Goal: Transaction & Acquisition: Purchase product/service

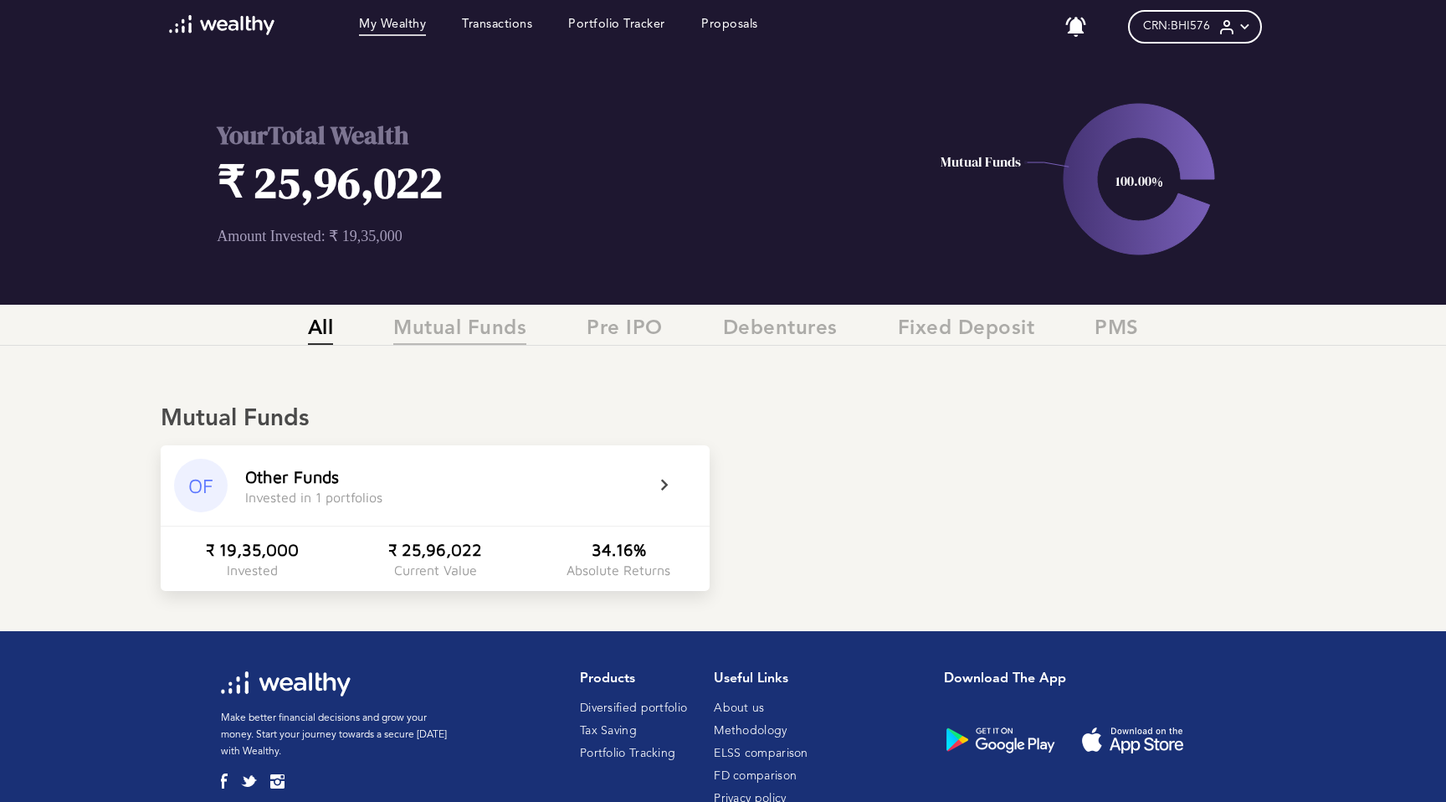
click at [449, 323] on span "Mutual Funds" at bounding box center [459, 331] width 133 height 28
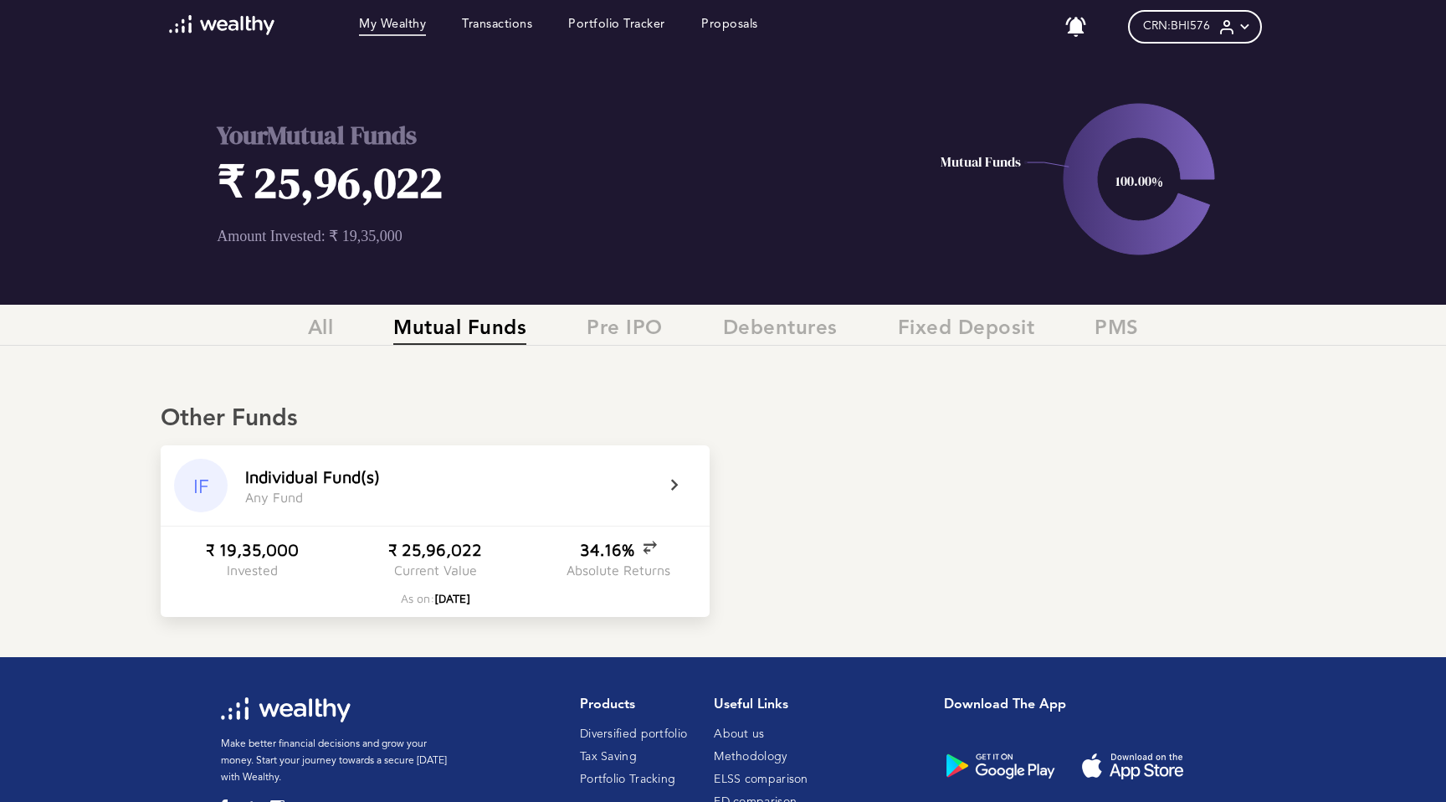
click at [684, 484] on icon at bounding box center [685, 485] width 42 height 20
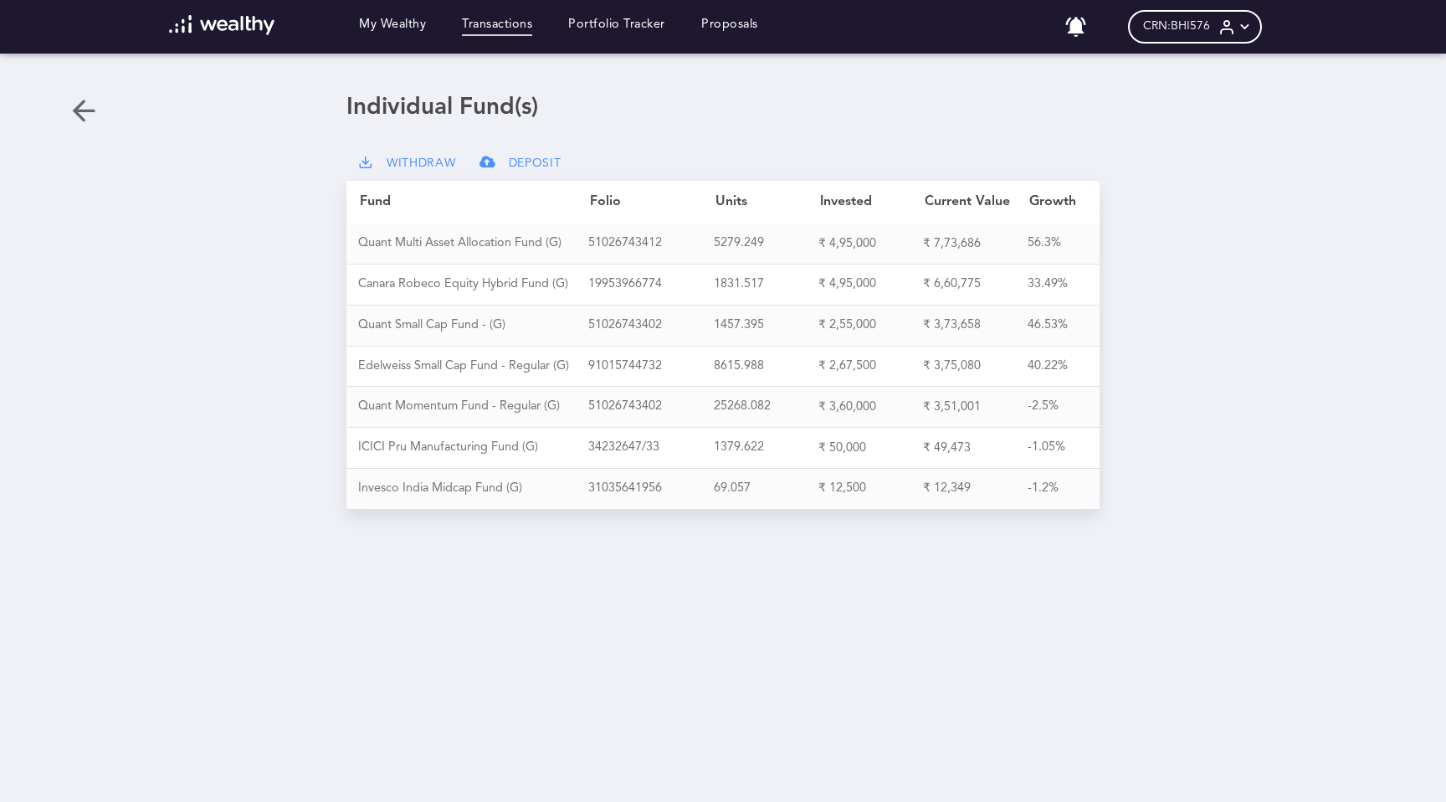
click at [481, 33] on link "Transactions" at bounding box center [497, 27] width 70 height 18
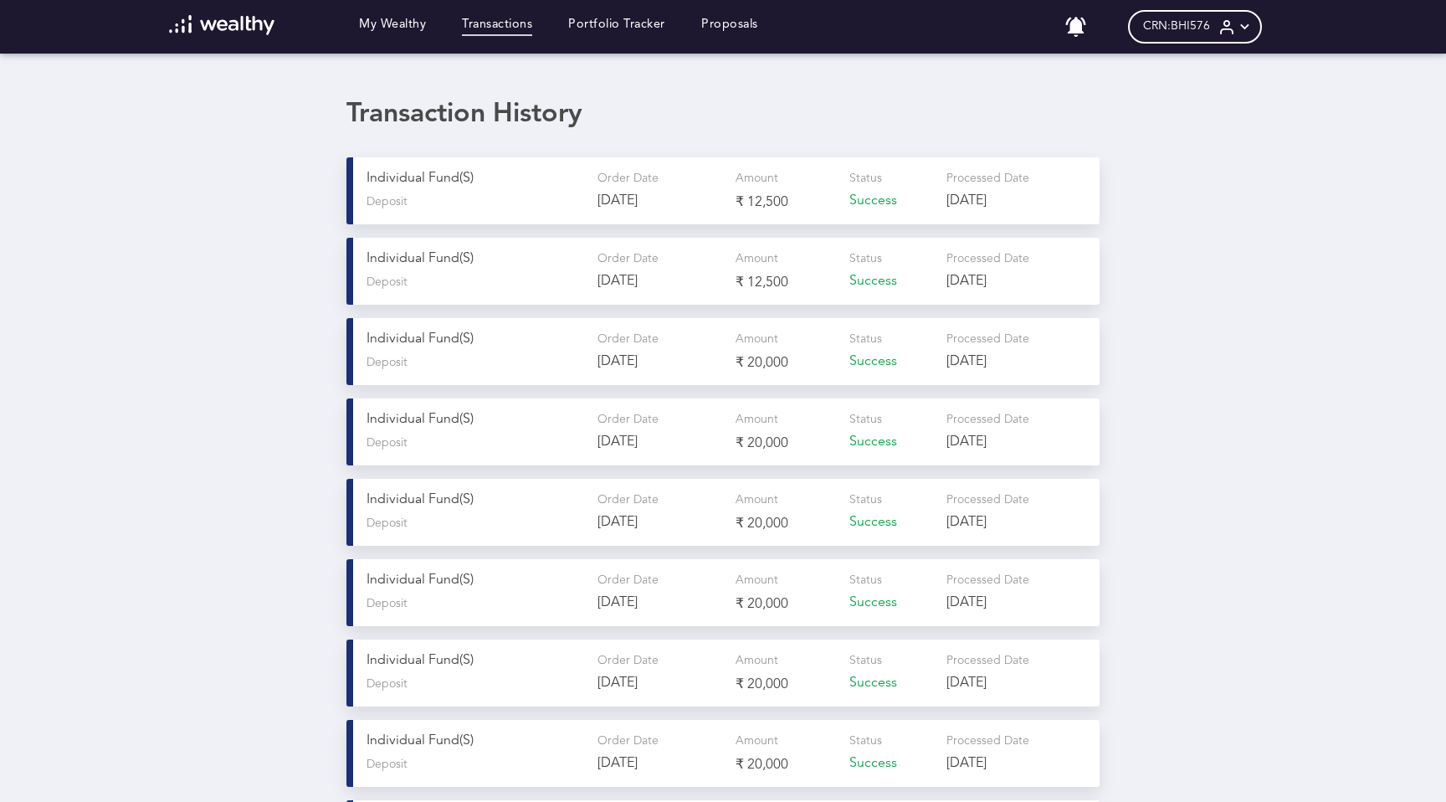
click at [513, 198] on div "Deposit" at bounding box center [475, 202] width 218 height 14
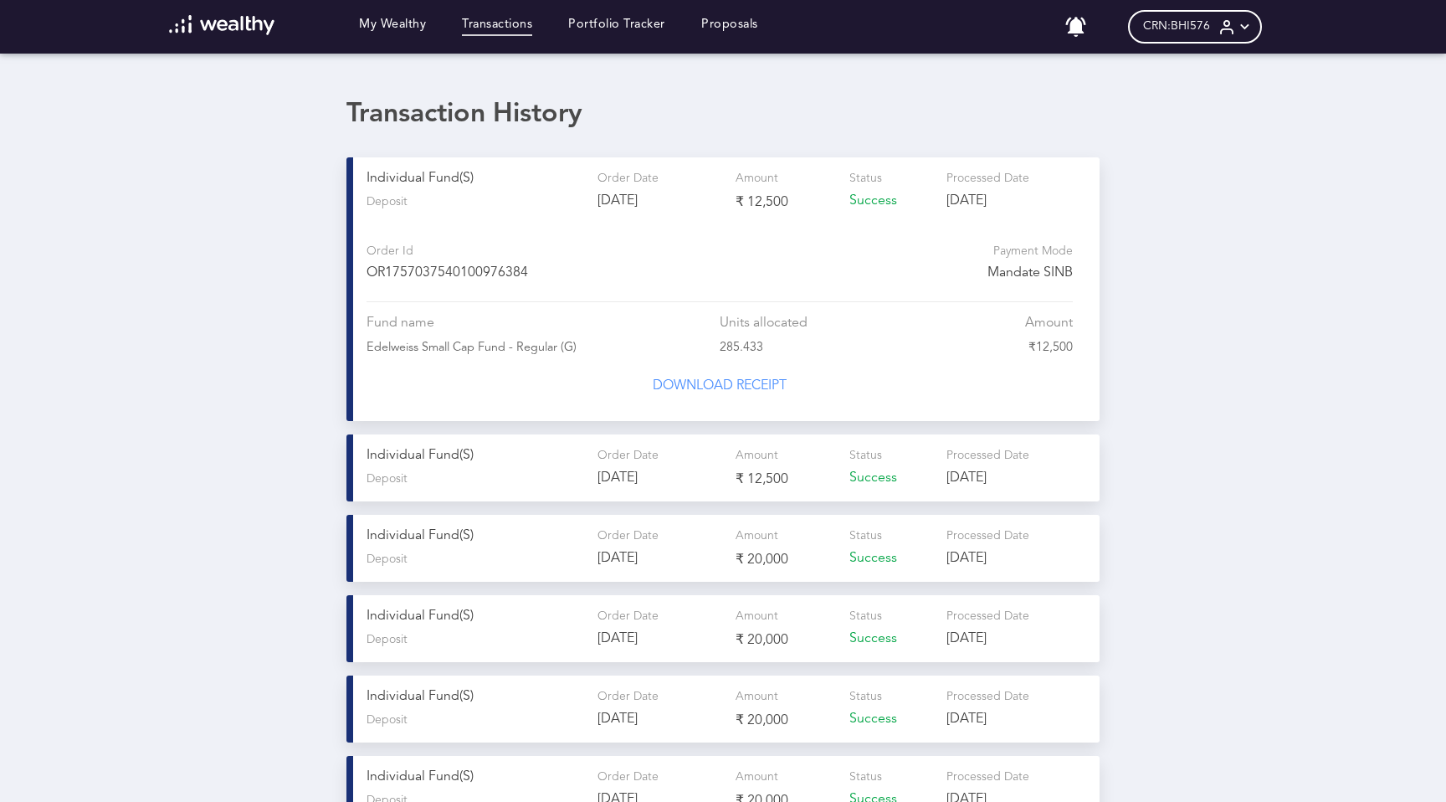
click at [522, 472] on div "Deposit" at bounding box center [475, 479] width 218 height 14
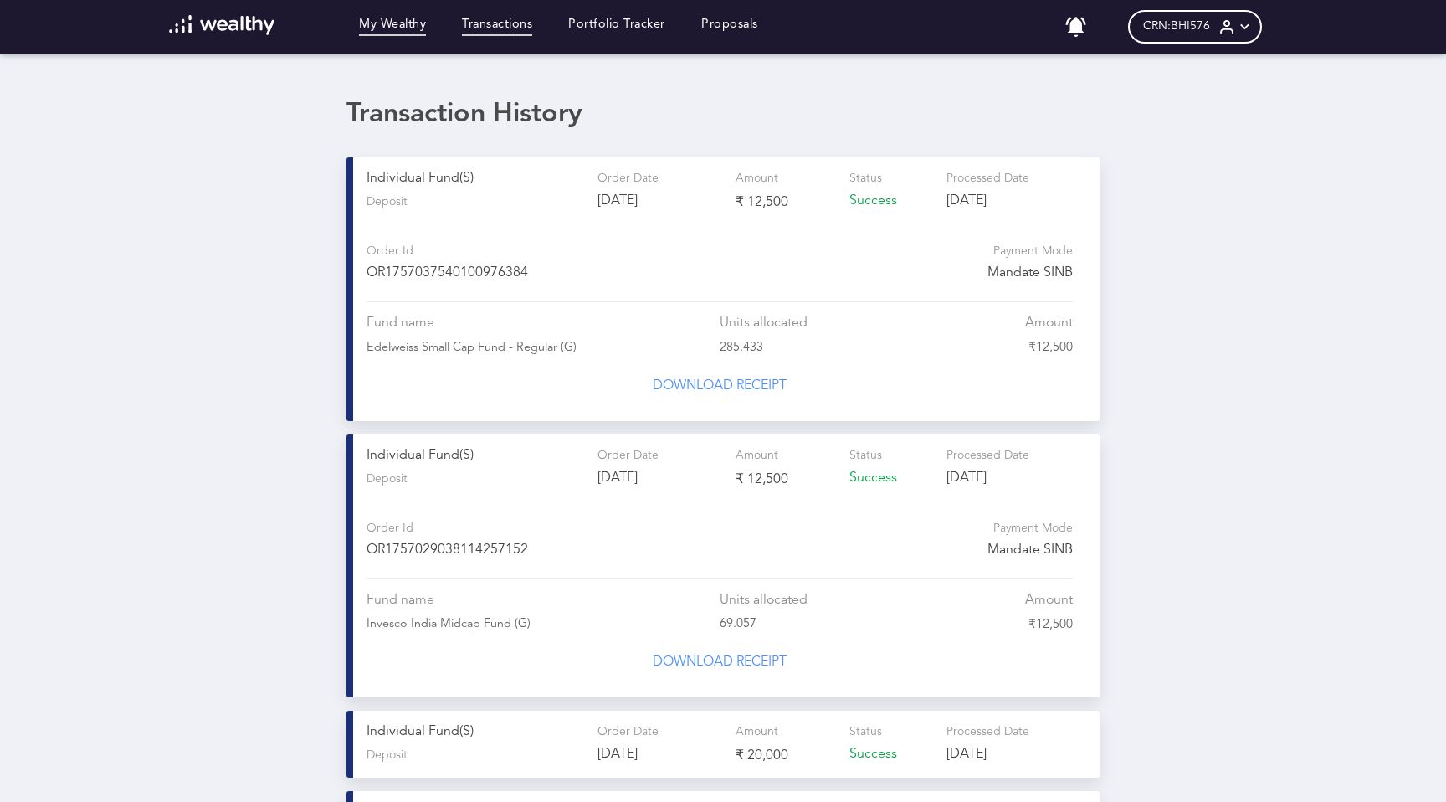
click at [386, 24] on link "My Wealthy" at bounding box center [392, 27] width 67 height 18
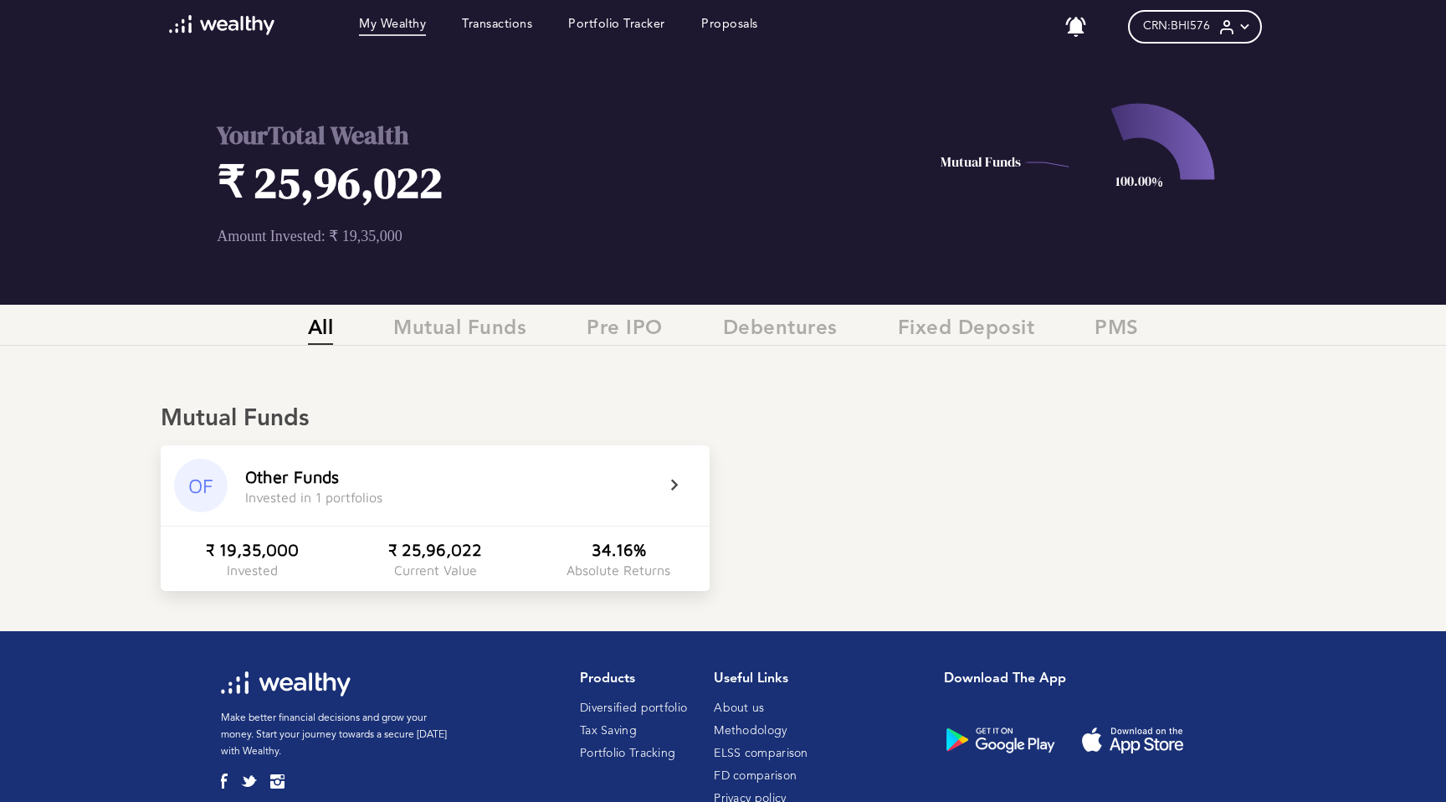
click at [489, 497] on div "Other Funds Invested in 1 portfolios" at bounding box center [449, 486] width 409 height 38
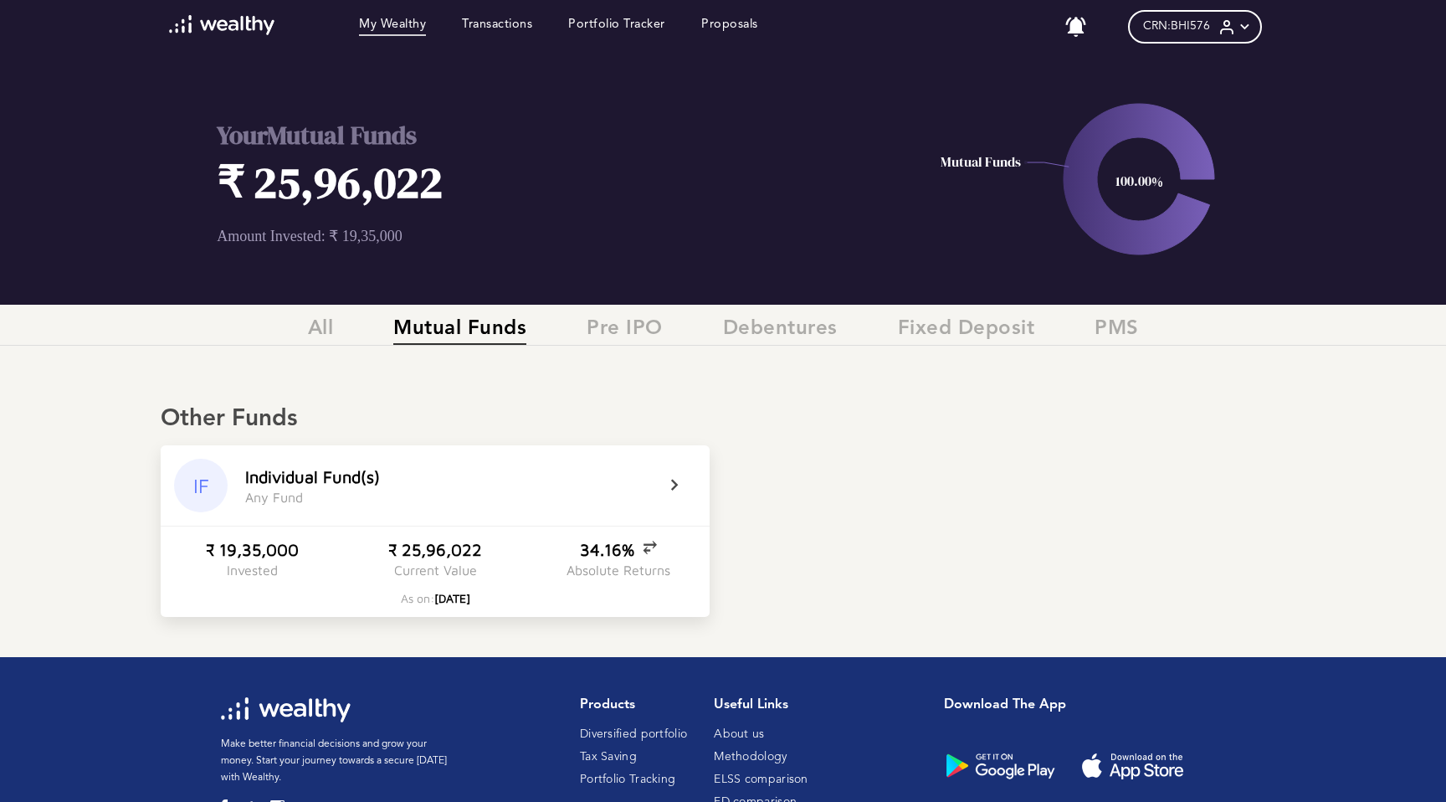
click at [613, 482] on div "I n d i v i d u a l F u n d ( s ) A n y F u n d" at bounding box center [449, 486] width 409 height 38
